Goal: Check status: Check status

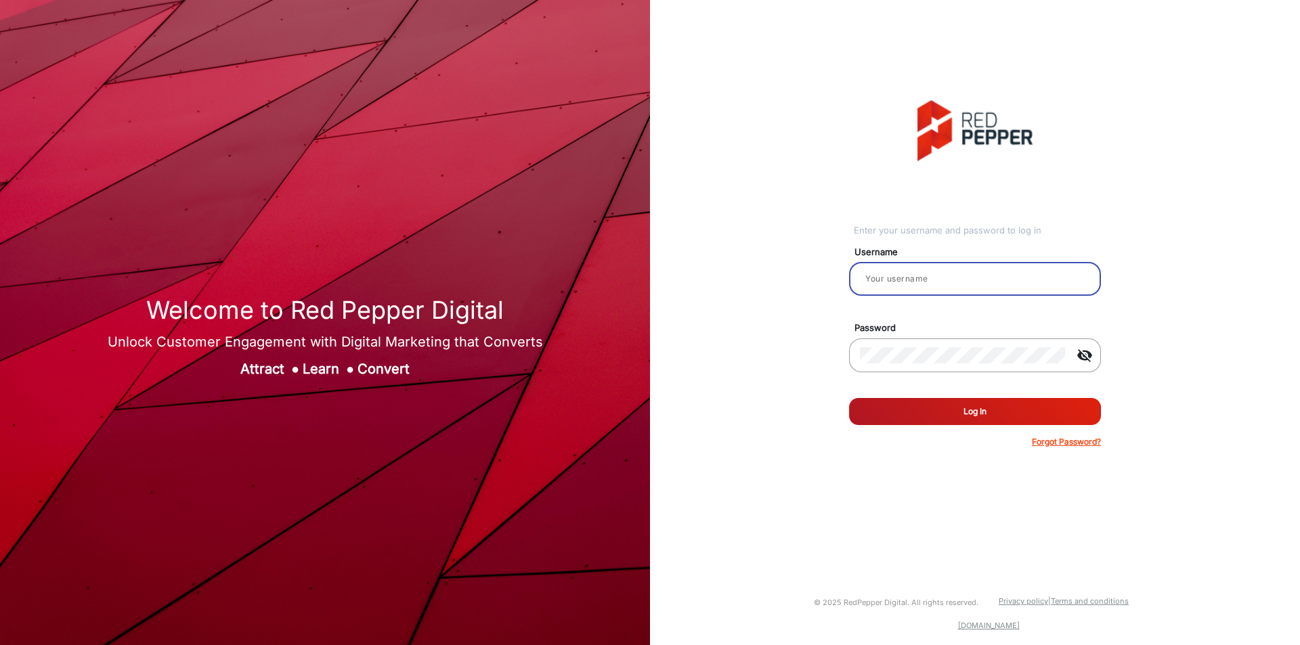
click at [909, 284] on input "email" at bounding box center [975, 279] width 230 height 16
click at [955, 274] on input "email" at bounding box center [975, 279] width 230 height 16
type input "janarthanan"
click at [1000, 418] on button "Log In" at bounding box center [975, 411] width 252 height 27
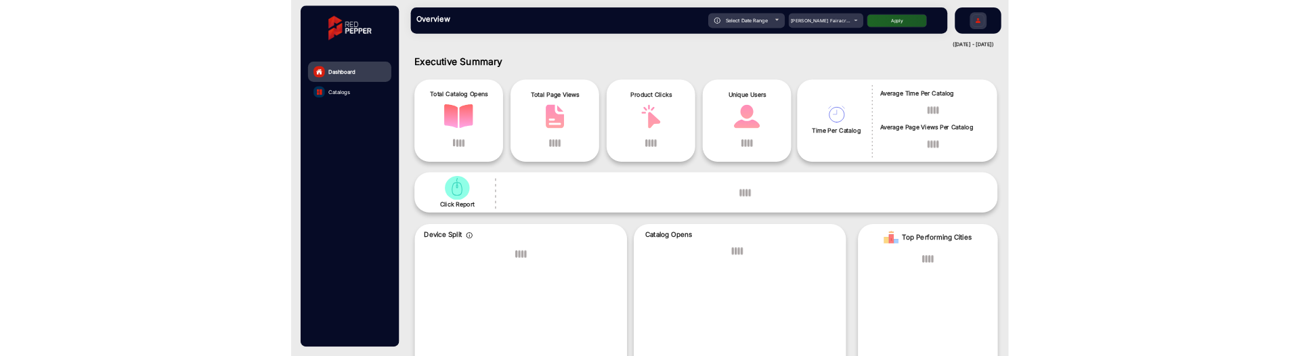
scroll to position [10, 0]
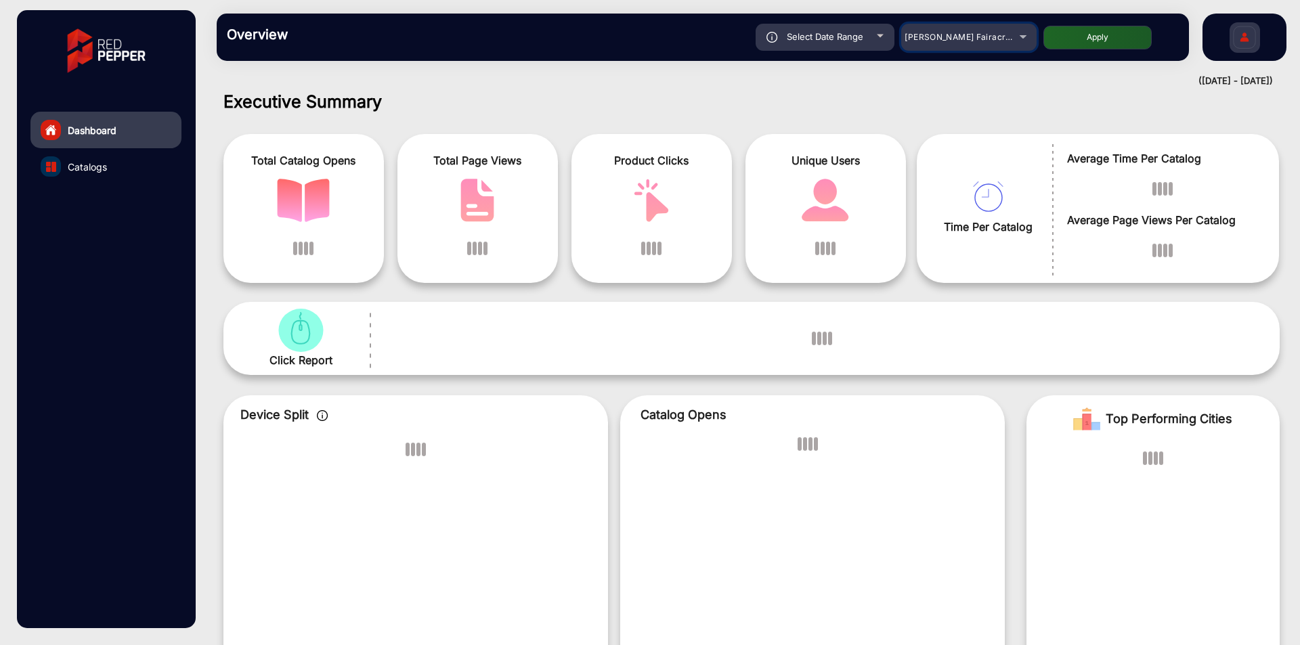
click at [998, 37] on span "[PERSON_NAME] Fairacre Farms" at bounding box center [972, 37] width 134 height 10
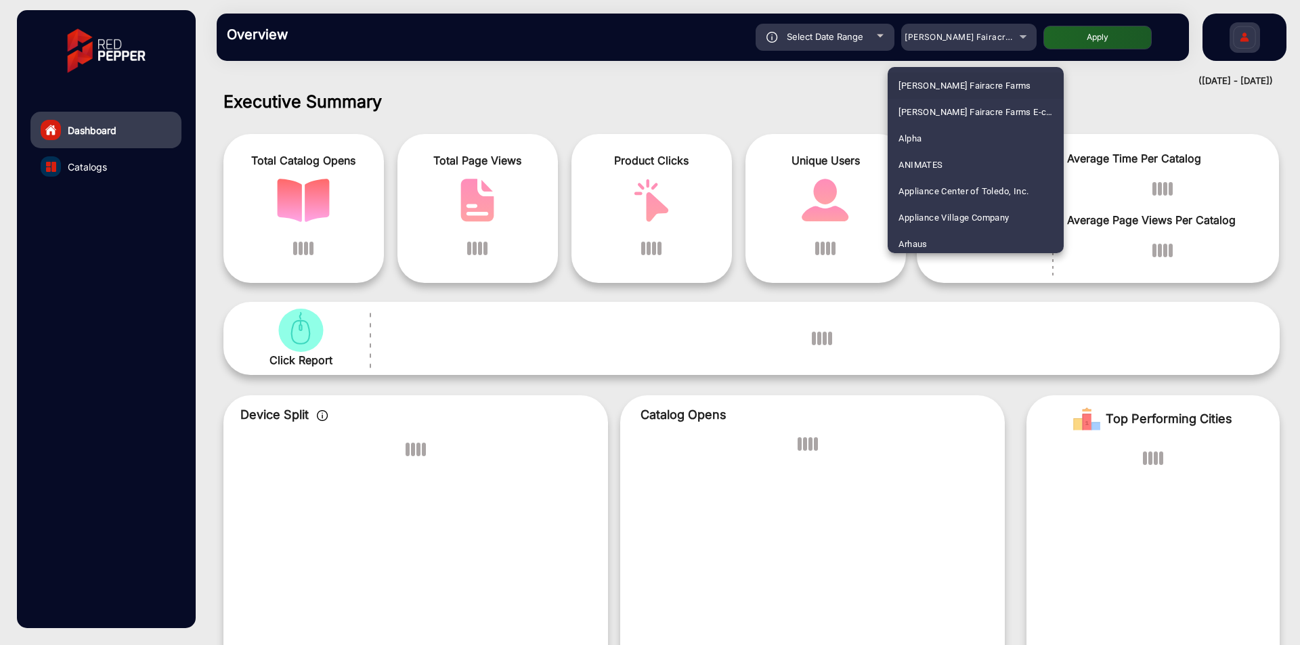
click at [998, 37] on div at bounding box center [650, 322] width 1300 height 645
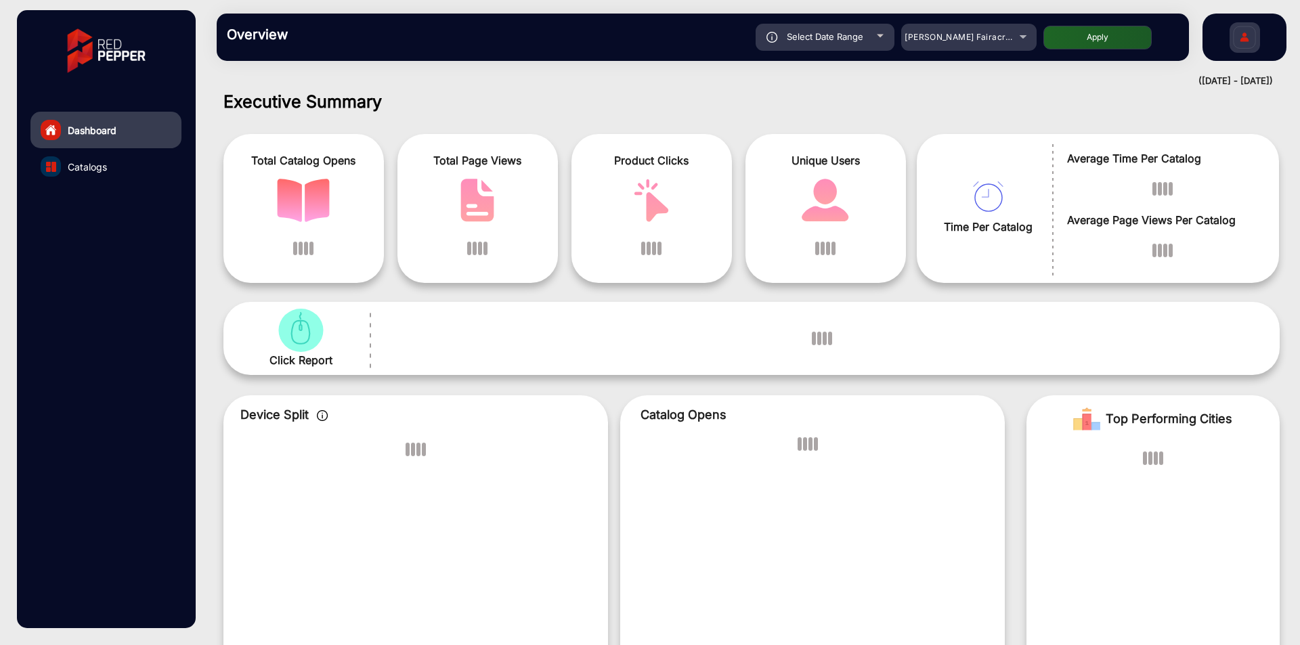
click at [926, 368] on div "Click Report" at bounding box center [751, 338] width 1056 height 73
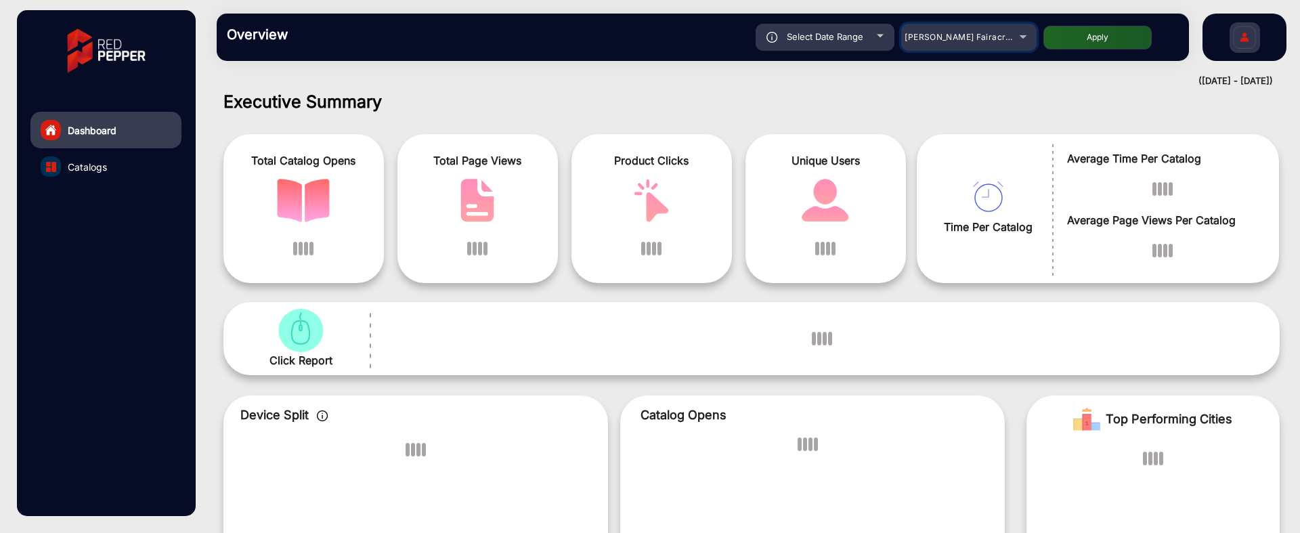
click at [965, 45] on mat-select "[PERSON_NAME] Fairacre Farms" at bounding box center [968, 37] width 135 height 27
click at [968, 39] on span "[PERSON_NAME] Fairacre Farms" at bounding box center [972, 37] width 134 height 10
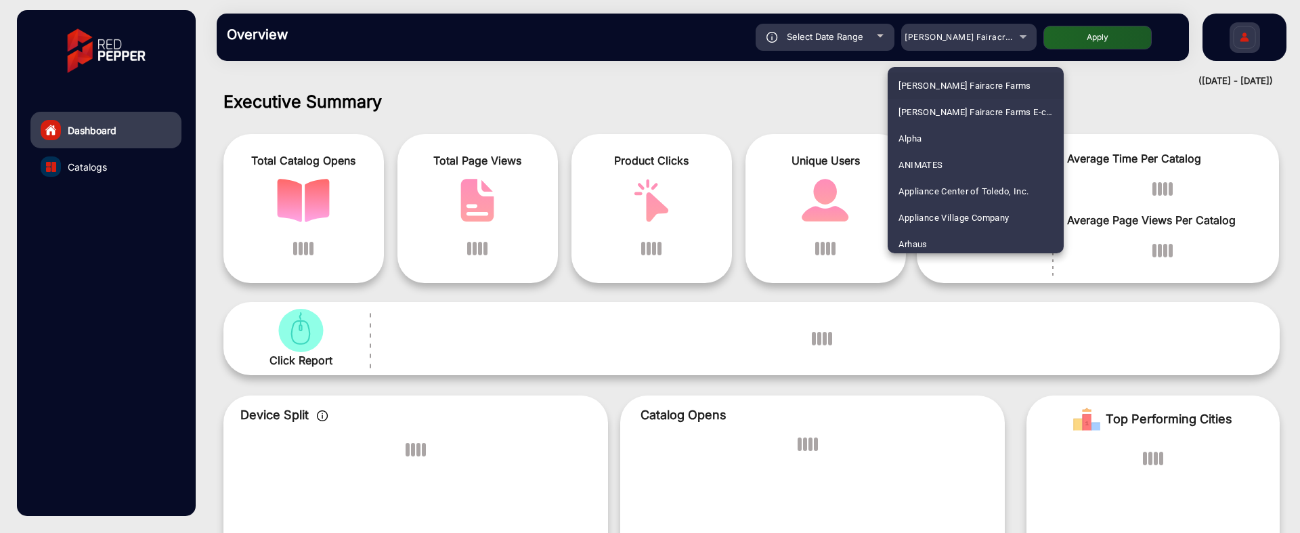
click at [968, 39] on div at bounding box center [650, 266] width 1300 height 533
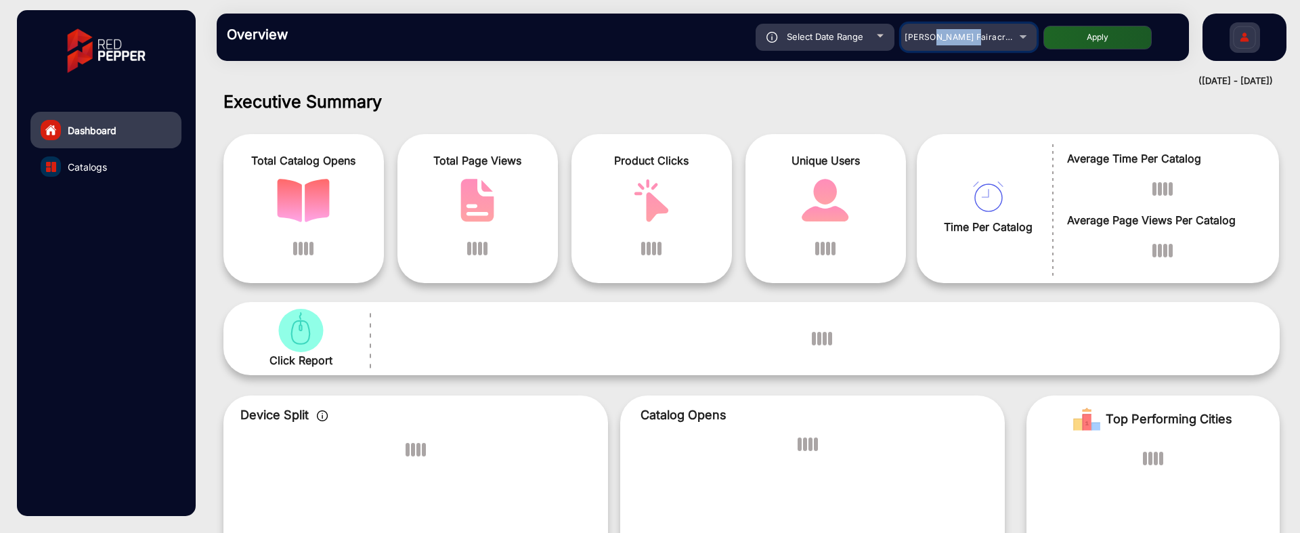
click at [968, 39] on span "[PERSON_NAME] Fairacre Farms" at bounding box center [972, 37] width 134 height 10
click at [968, 39] on div at bounding box center [650, 266] width 1300 height 533
click at [968, 39] on span "[PERSON_NAME] Fairacre Farms" at bounding box center [972, 37] width 134 height 10
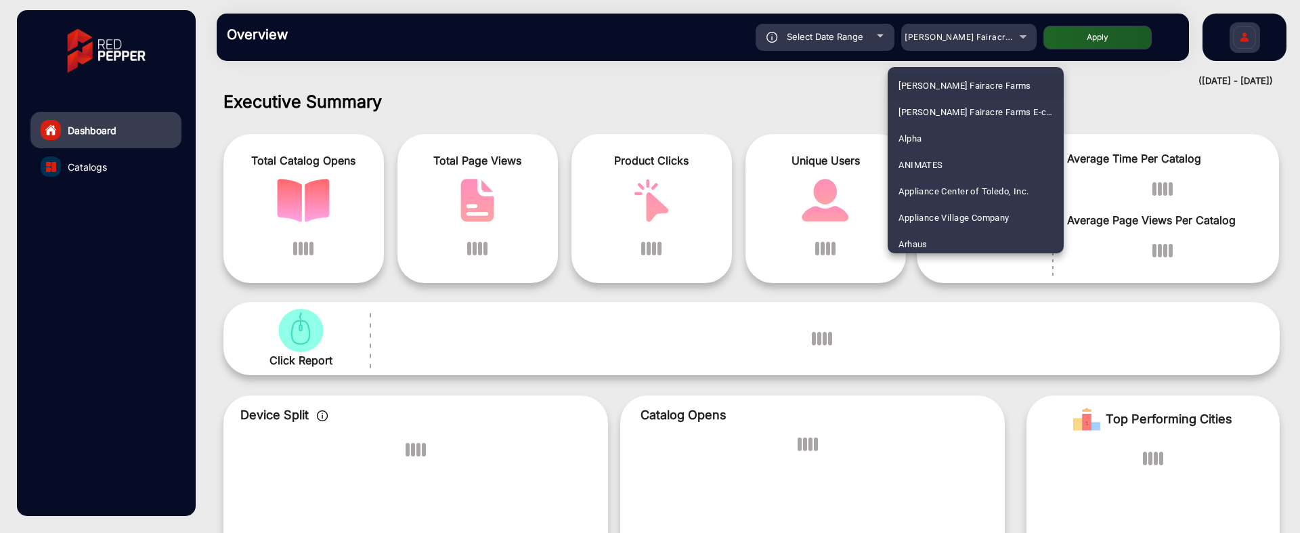
click at [813, 48] on div at bounding box center [650, 266] width 1300 height 533
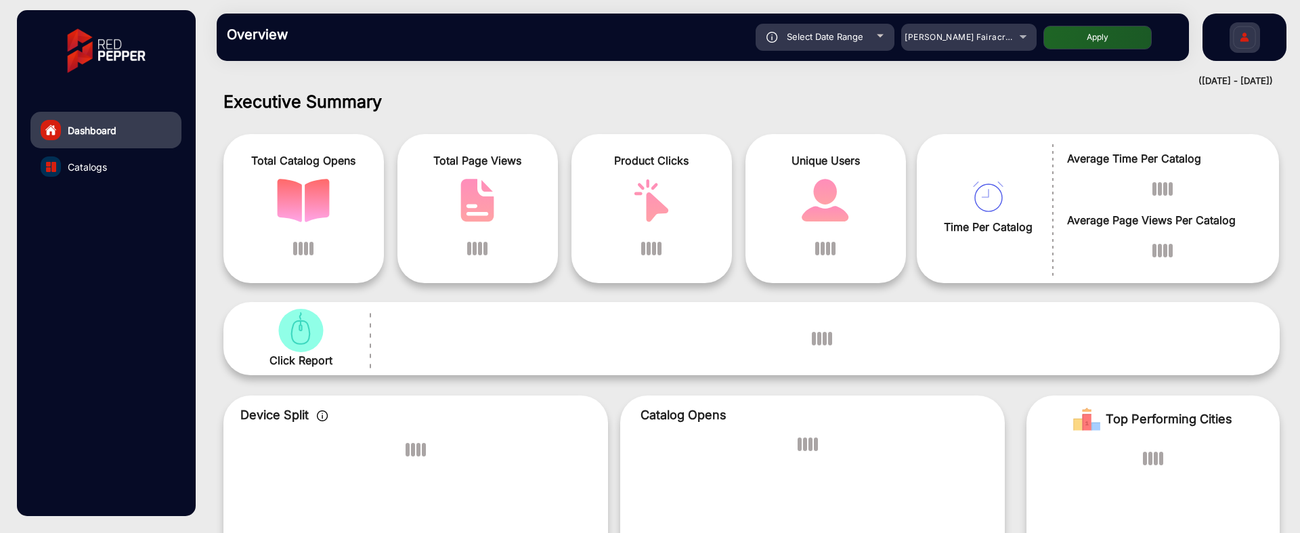
click at [825, 45] on div "Select Date Range" at bounding box center [825, 37] width 139 height 27
type input "9/14/2025"
type input "[DATE]"
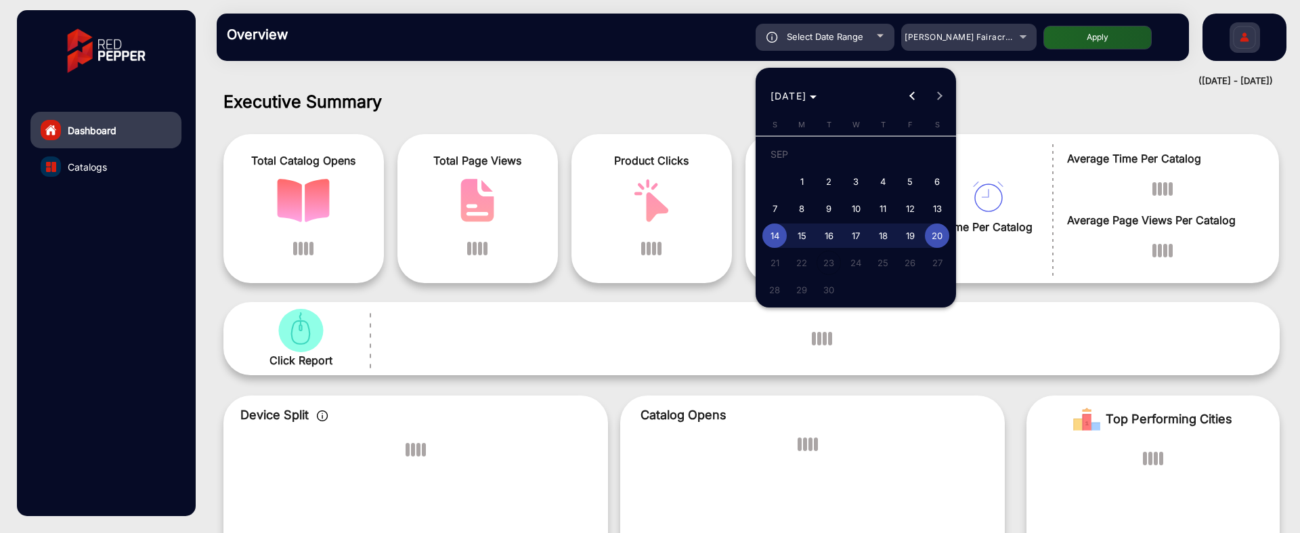
click at [810, 177] on span "1" at bounding box center [802, 181] width 24 height 24
type input "[DATE]"
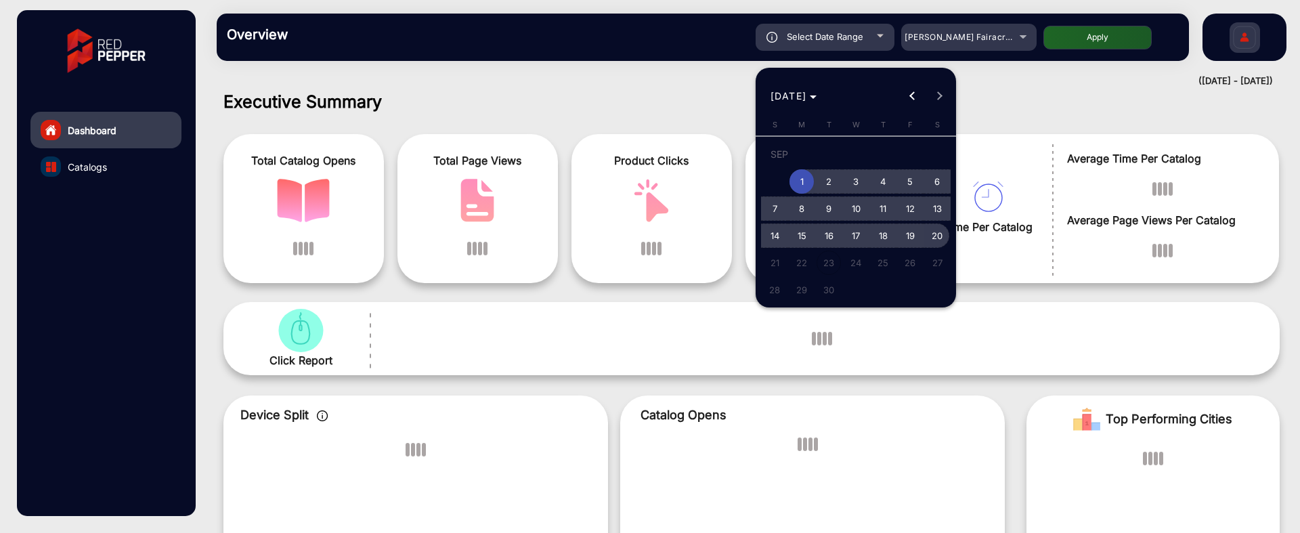
click at [930, 233] on span "20" at bounding box center [937, 235] width 24 height 24
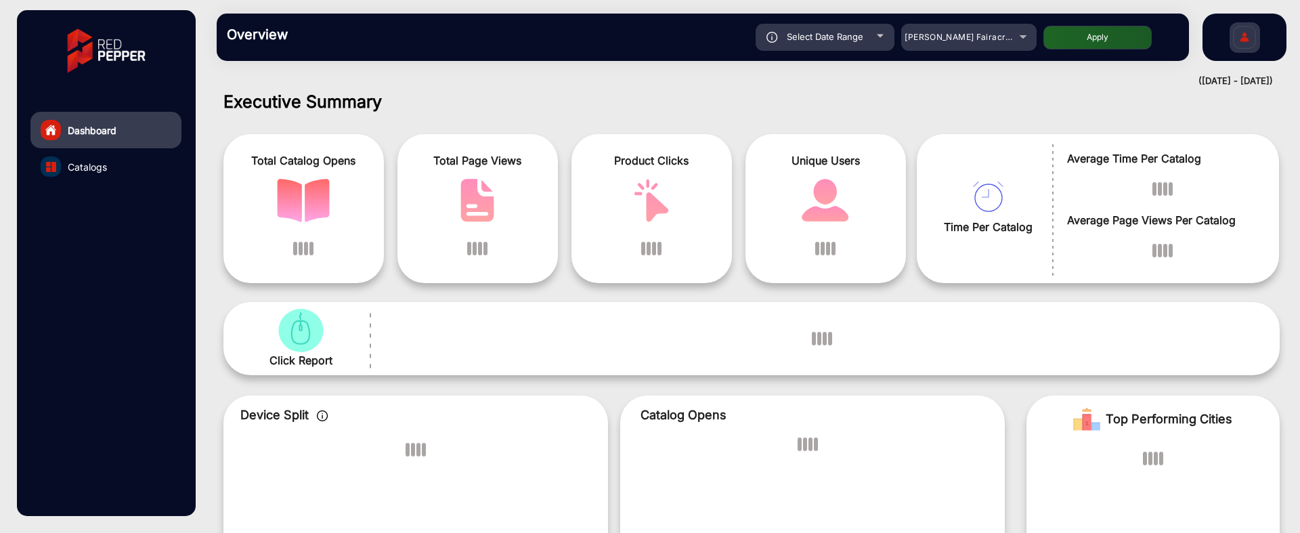
type input "[DATE]"
click at [1121, 42] on button "Apply" at bounding box center [1098, 38] width 108 height 24
type input "[DATE]"
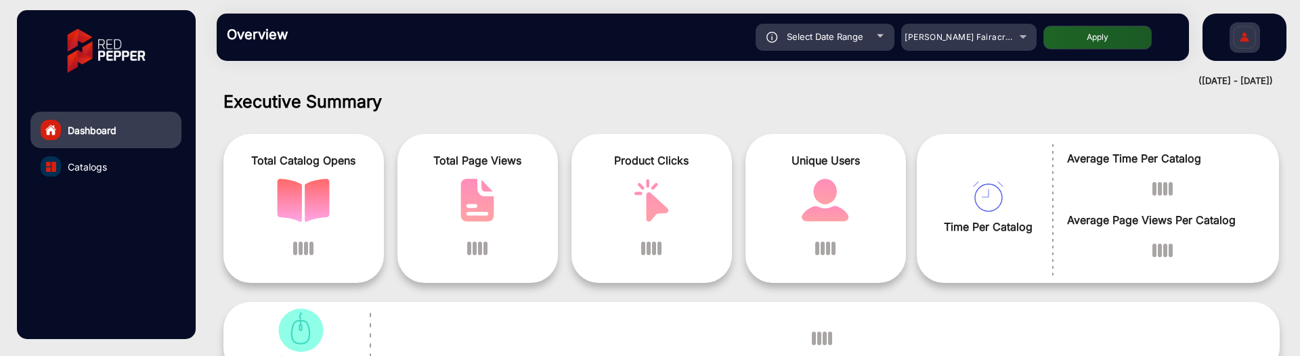
click at [854, 41] on span "Select Date Range" at bounding box center [825, 36] width 77 height 11
type input "[DATE]"
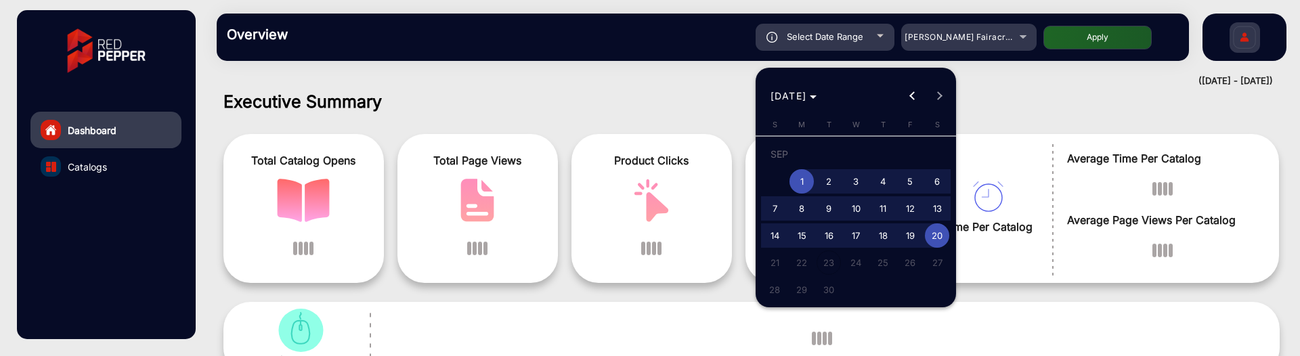
click at [854, 41] on div at bounding box center [650, 178] width 1300 height 356
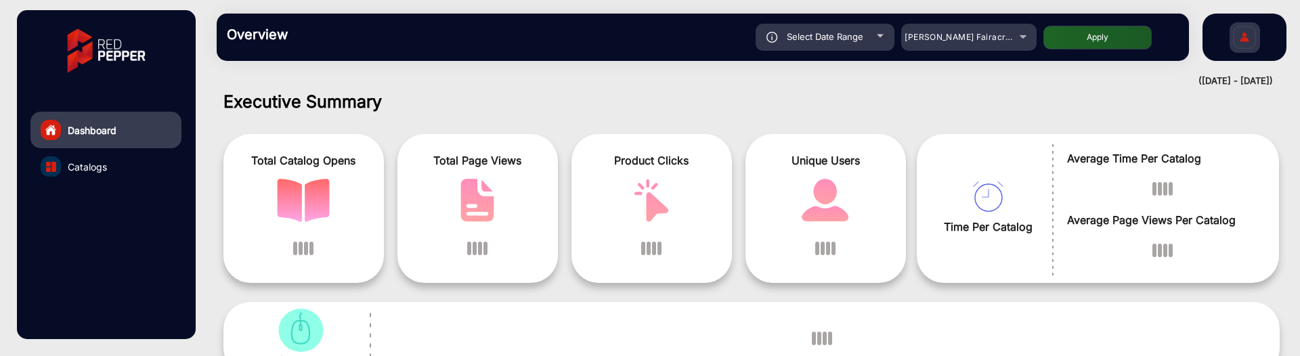
click at [538, 353] on div at bounding box center [822, 338] width 902 height 32
drag, startPoint x: 341, startPoint y: 148, endPoint x: 452, endPoint y: 160, distance: 111.1
click at [365, 133] on div "Total Catalog Opens Total Page Views Product Clicks Unique Users" at bounding box center [569, 208] width 693 height 163
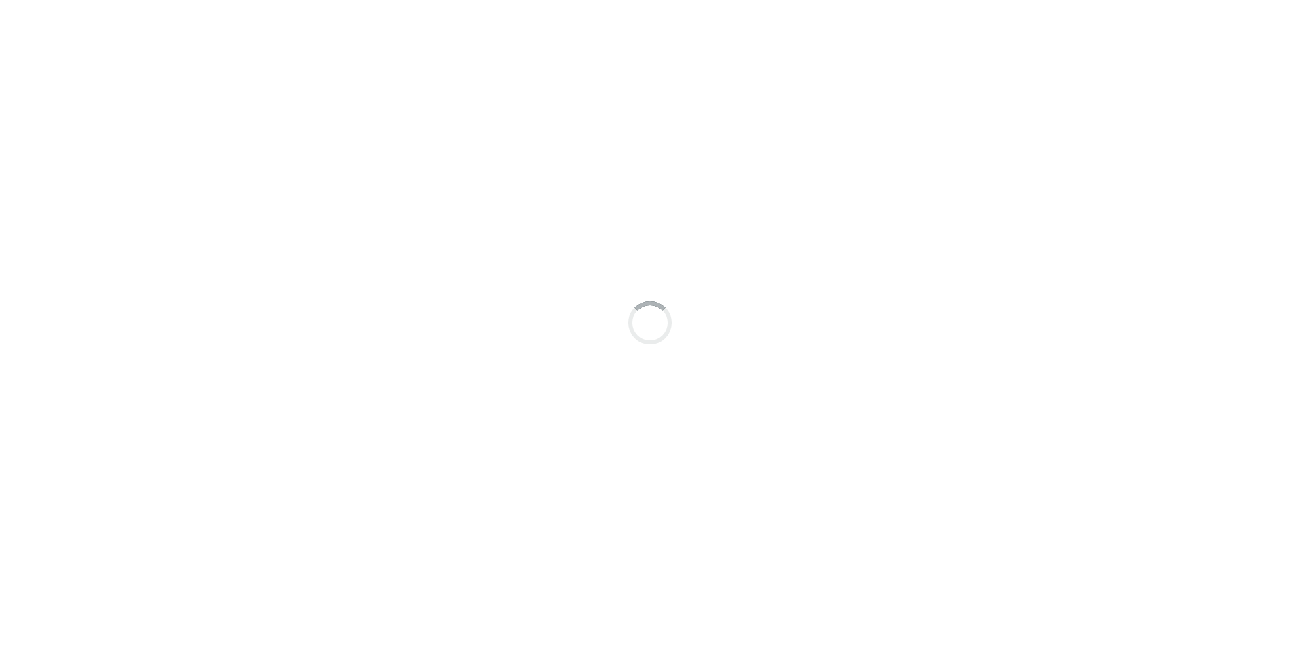
scroll to position [10, 0]
